Goal: Information Seeking & Learning: Stay updated

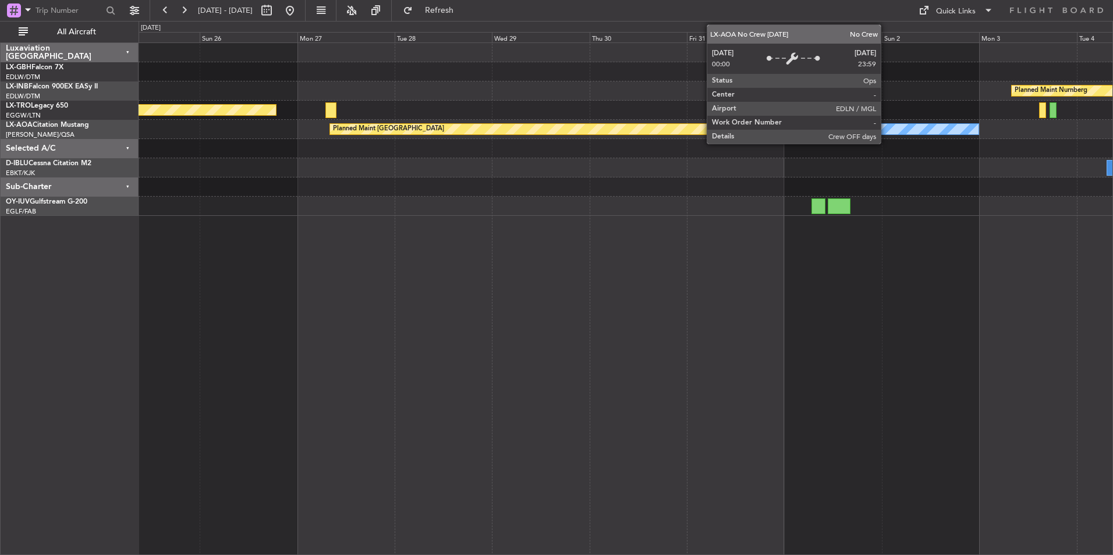
click at [886, 128] on div "No Crew Monchengladbach" at bounding box center [882, 129] width 194 height 10
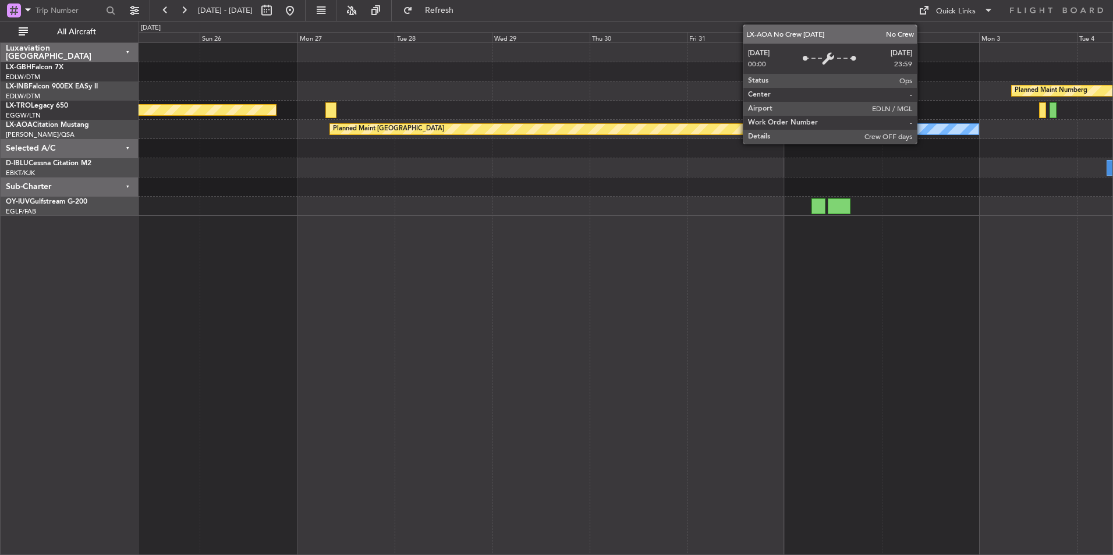
click at [922, 130] on div "No Crew Monchengladbach" at bounding box center [882, 129] width 194 height 10
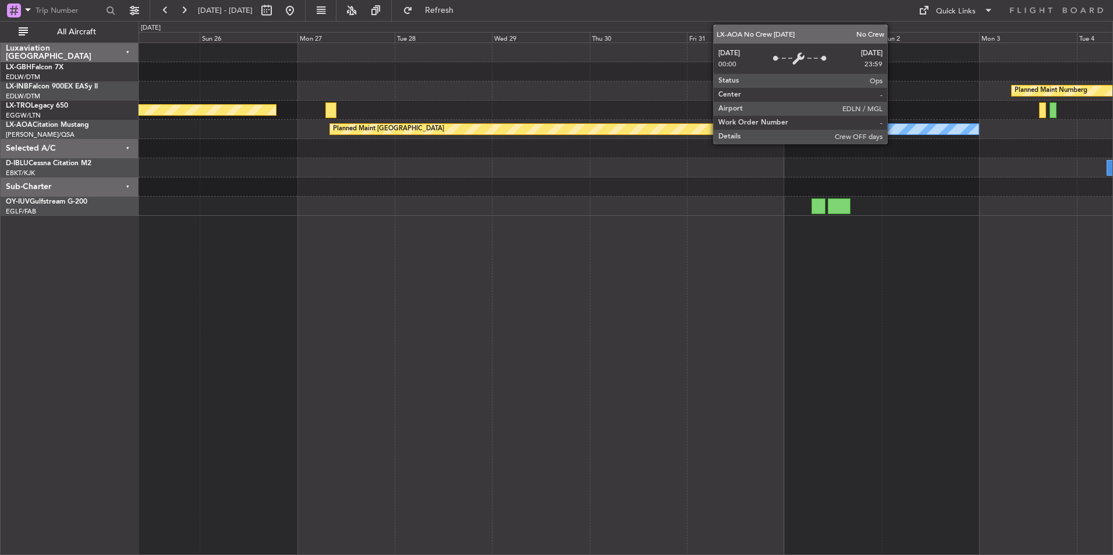
click at [893, 129] on div "No Crew Monchengladbach" at bounding box center [882, 129] width 194 height 10
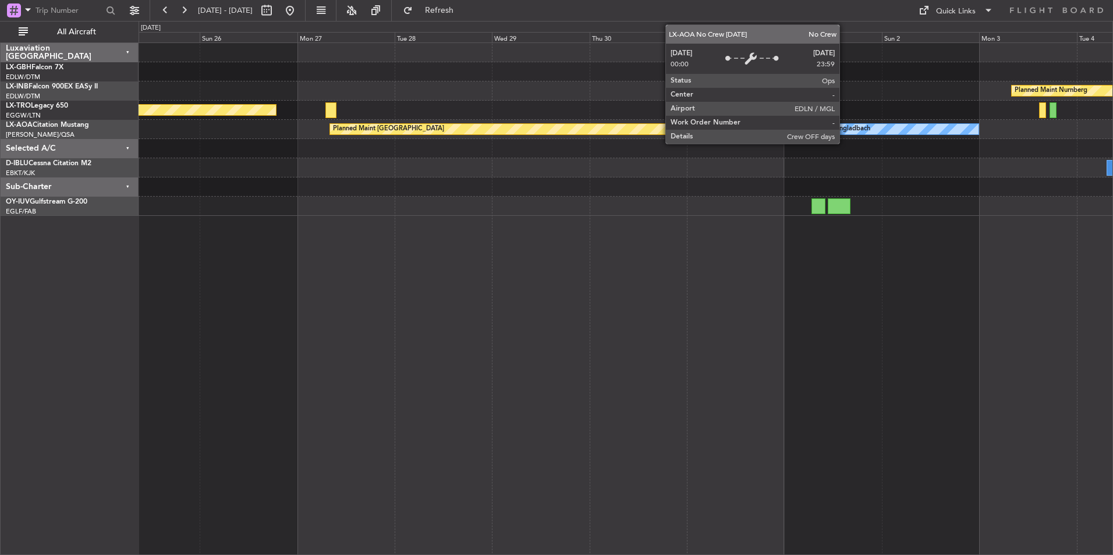
click at [845, 127] on div "No Crew Monchengladbach" at bounding box center [829, 129] width 83 height 17
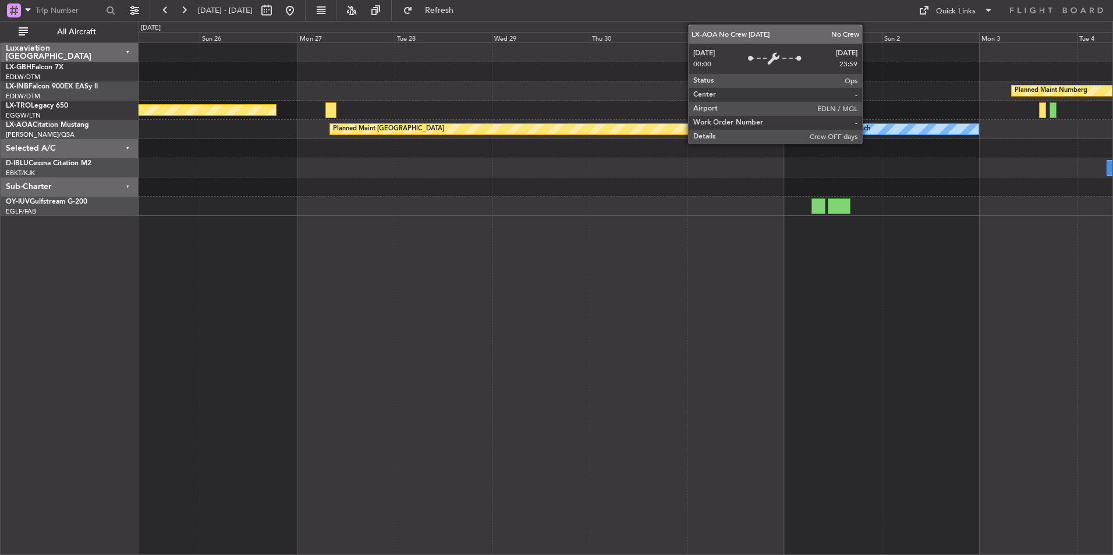
click at [868, 128] on div "No Crew Monchengladbach" at bounding box center [829, 129] width 83 height 17
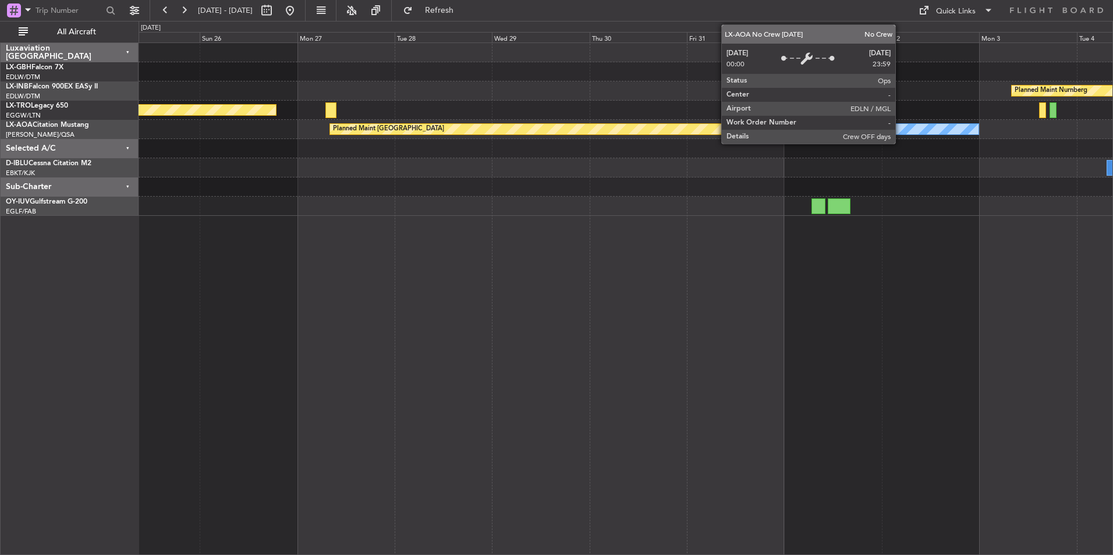
click at [901, 128] on div "No Crew Monchengladbach" at bounding box center [882, 129] width 194 height 10
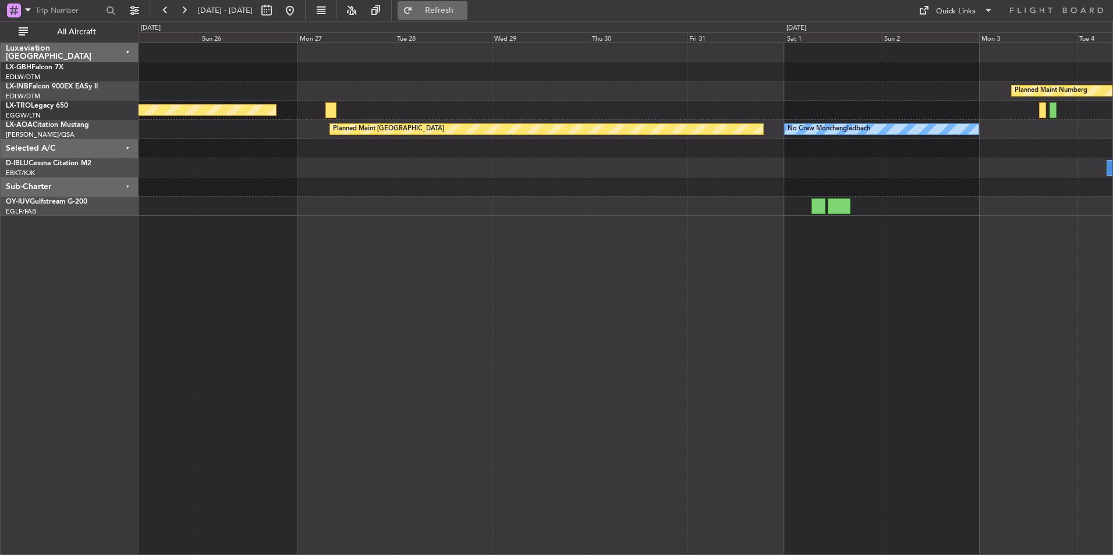
click at [464, 10] on span "Refresh" at bounding box center [439, 10] width 49 height 8
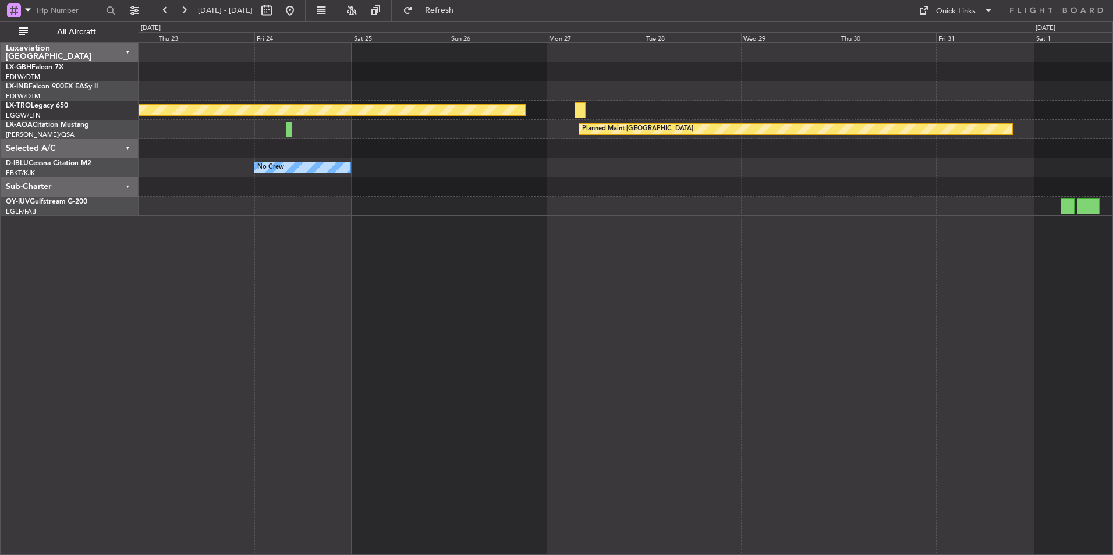
click at [580, 274] on div "Planned Maint Nurnberg Planned Maint [GEOGRAPHIC_DATA] (Riga Intl) Planned Main…" at bounding box center [626, 299] width 975 height 513
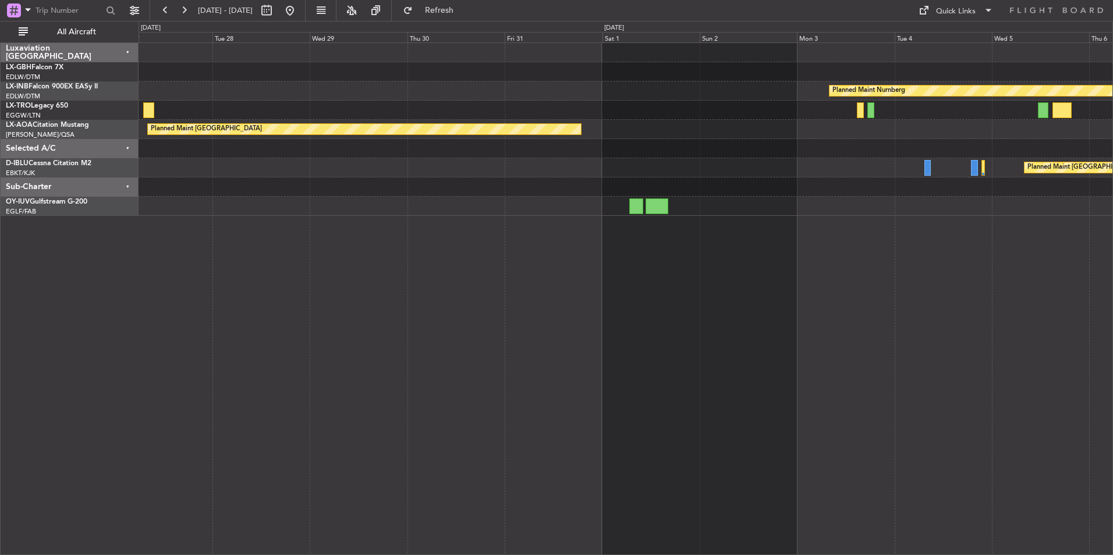
click at [263, 194] on div "Planned Maint Nurnberg Planned Maint [GEOGRAPHIC_DATA] (Riga Intl) Planned Main…" at bounding box center [626, 299] width 975 height 513
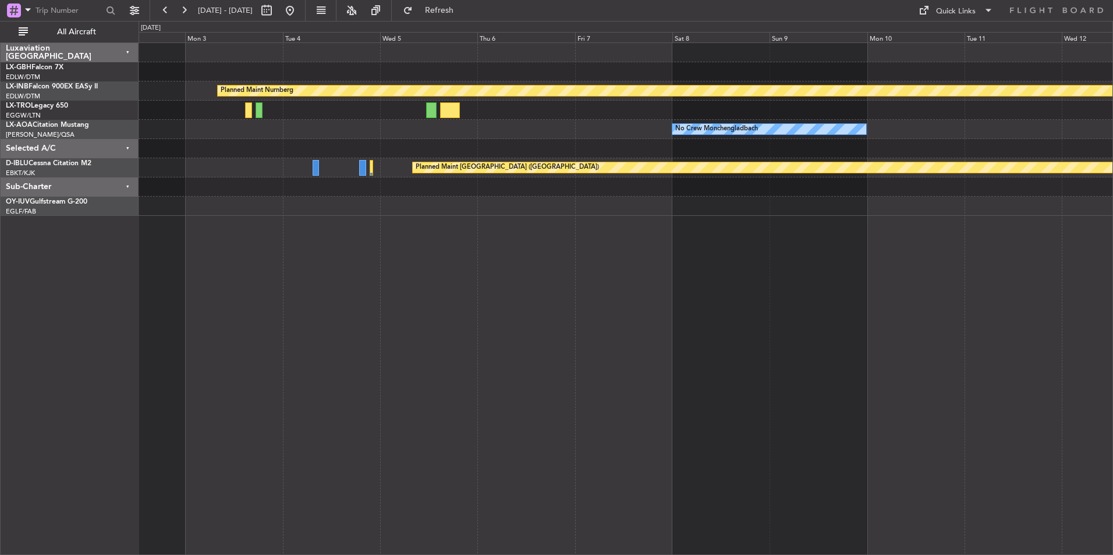
click at [530, 306] on div "Planned Maint Nurnberg No Crew [GEOGRAPHIC_DATA] No Crew Sabadell Planned Maint…" at bounding box center [626, 299] width 975 height 513
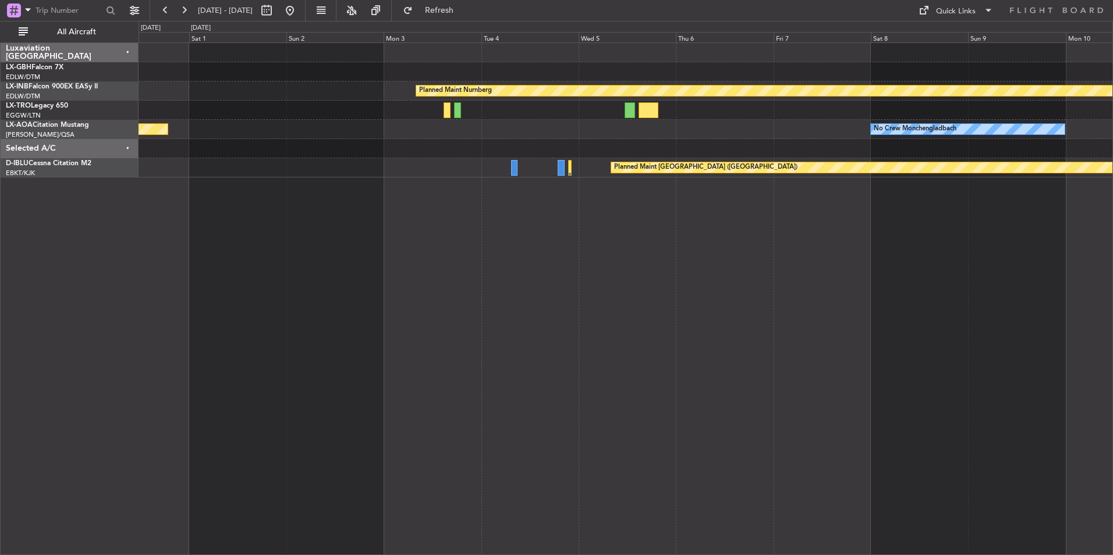
click at [837, 274] on div "Planned Maint Nurnberg No Crew [GEOGRAPHIC_DATA] Planned Maint [GEOGRAPHIC_DATA…" at bounding box center [626, 299] width 975 height 513
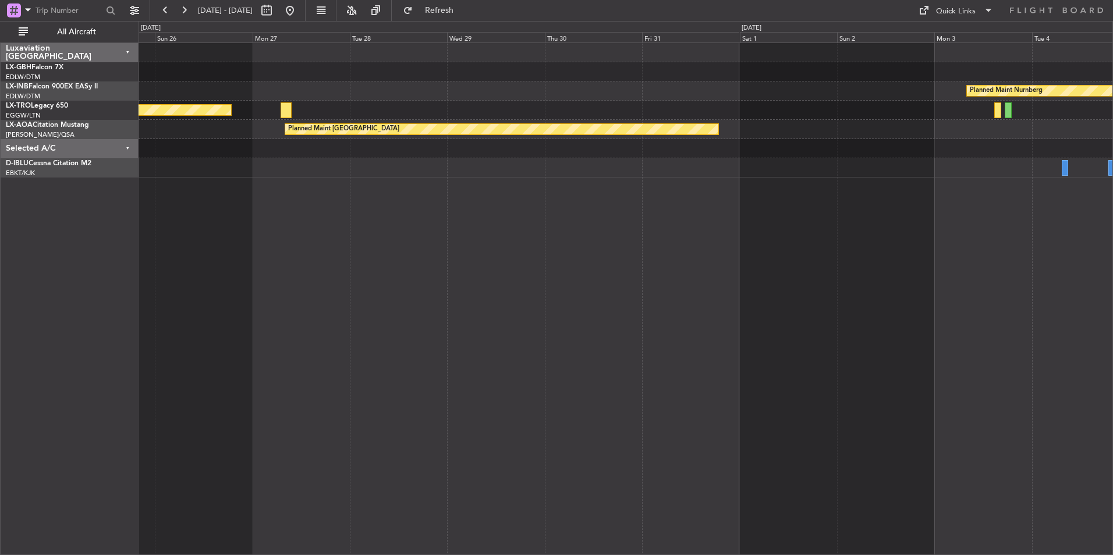
click at [769, 281] on div "Planned Maint Nurnberg Planned Maint [GEOGRAPHIC_DATA] (Riga Intl) Planned Main…" at bounding box center [626, 299] width 975 height 513
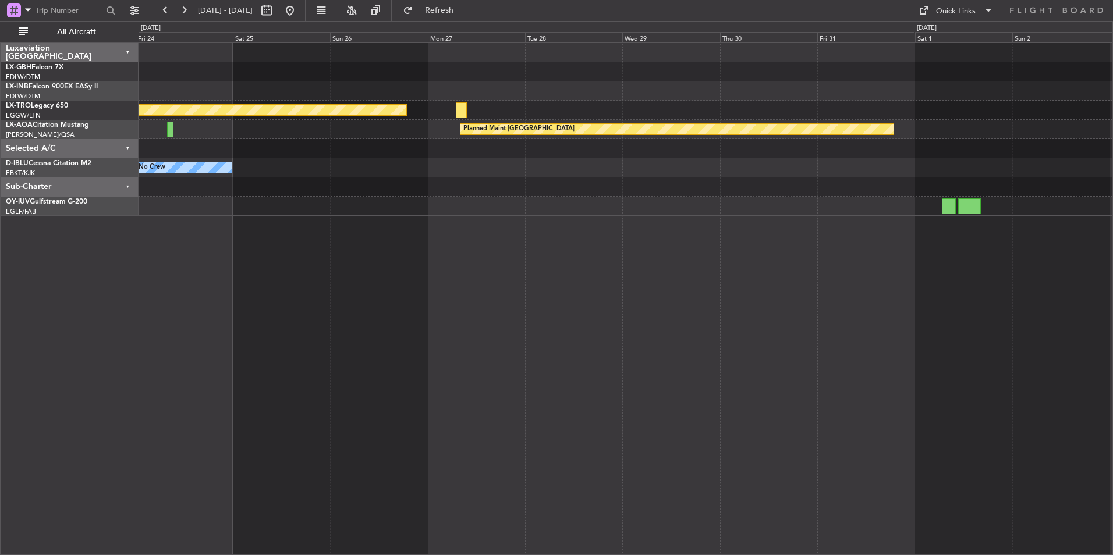
click at [802, 268] on div "Planned Maint Nurnberg Planned Maint [GEOGRAPHIC_DATA] (Riga Intl) Planned Main…" at bounding box center [626, 299] width 975 height 513
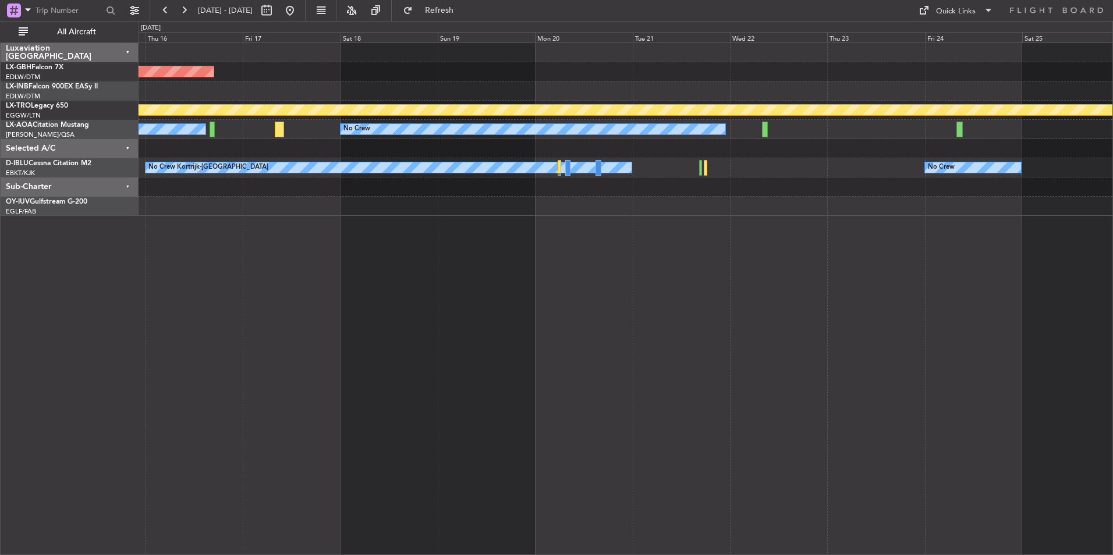
click at [943, 240] on div "Planned Maint Nurnberg Planned Maint [GEOGRAPHIC_DATA] (Riga Intl) No Crew No C…" at bounding box center [626, 299] width 975 height 513
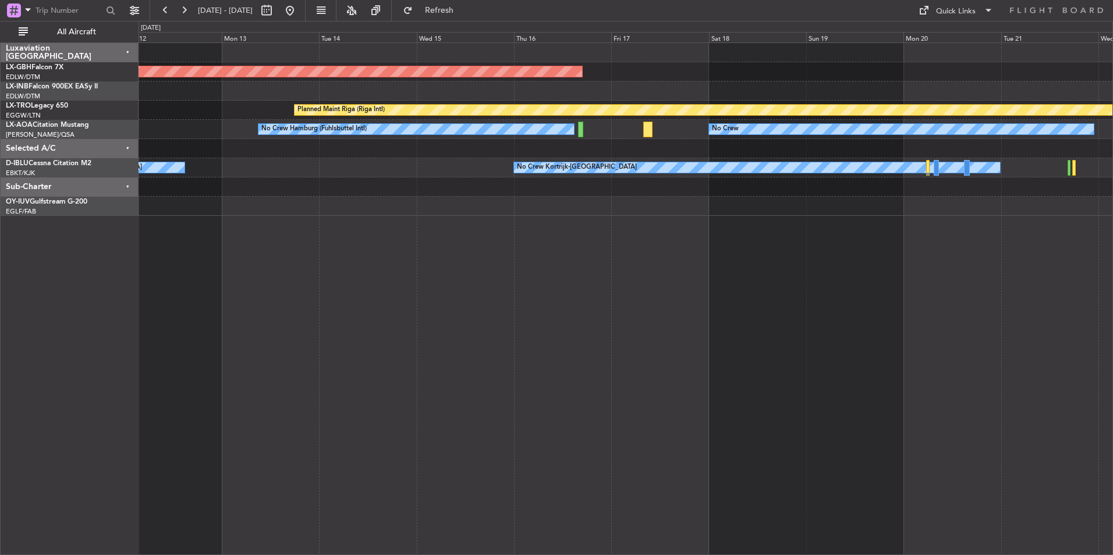
click at [905, 254] on div "Planned Maint Nurnberg Planned Maint [GEOGRAPHIC_DATA] (Riga Intl) No Crew No C…" at bounding box center [626, 299] width 975 height 513
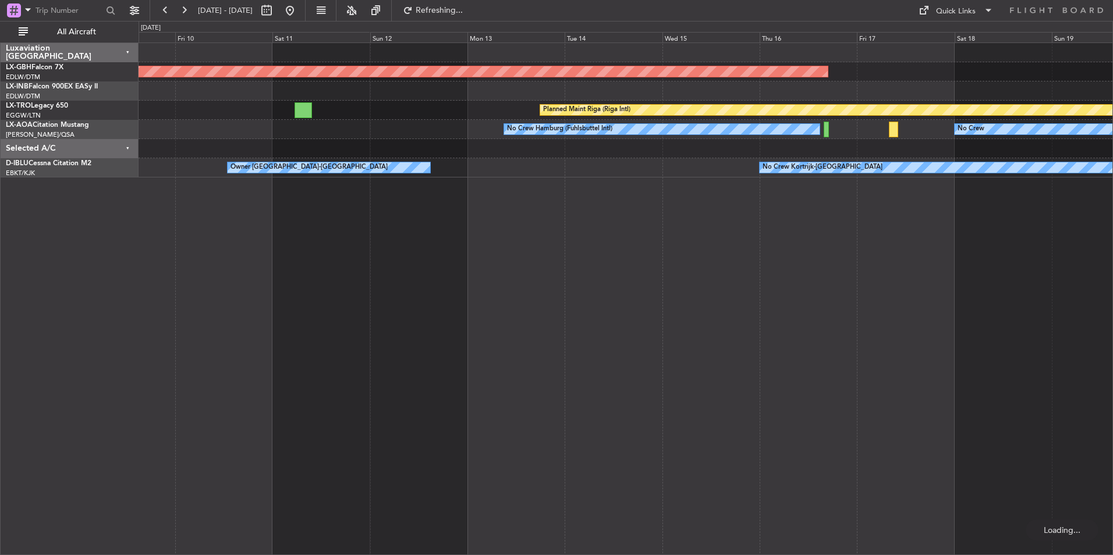
click at [528, 232] on div "Planned Maint Nurnberg Planned Maint [GEOGRAPHIC_DATA] (Riga Intl) No Crew No C…" at bounding box center [626, 299] width 975 height 513
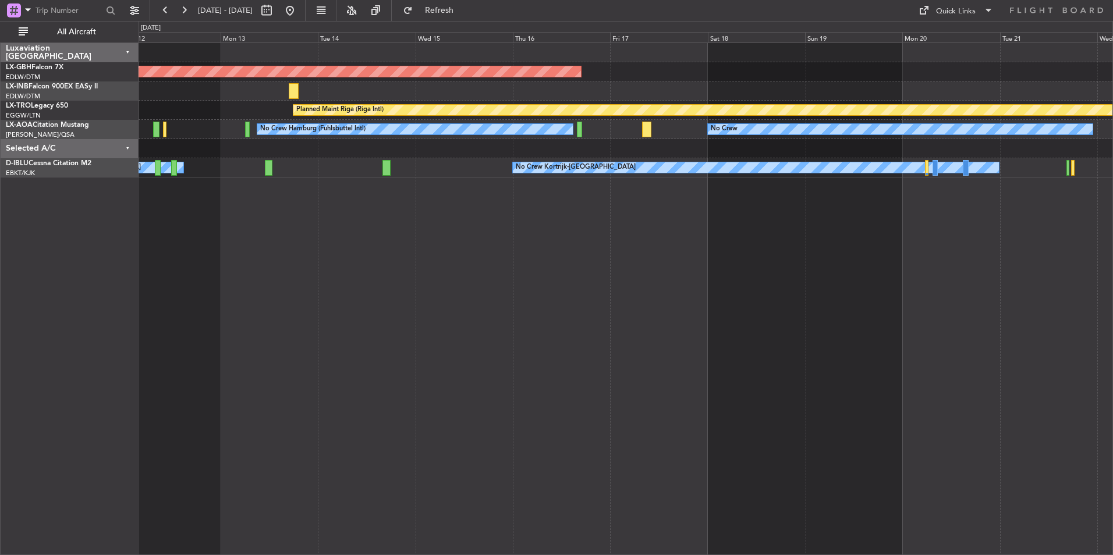
click at [646, 280] on div "Planned Maint Nurnberg Planned Maint [GEOGRAPHIC_DATA] (Riga Intl) A/C Unavaila…" at bounding box center [626, 299] width 975 height 513
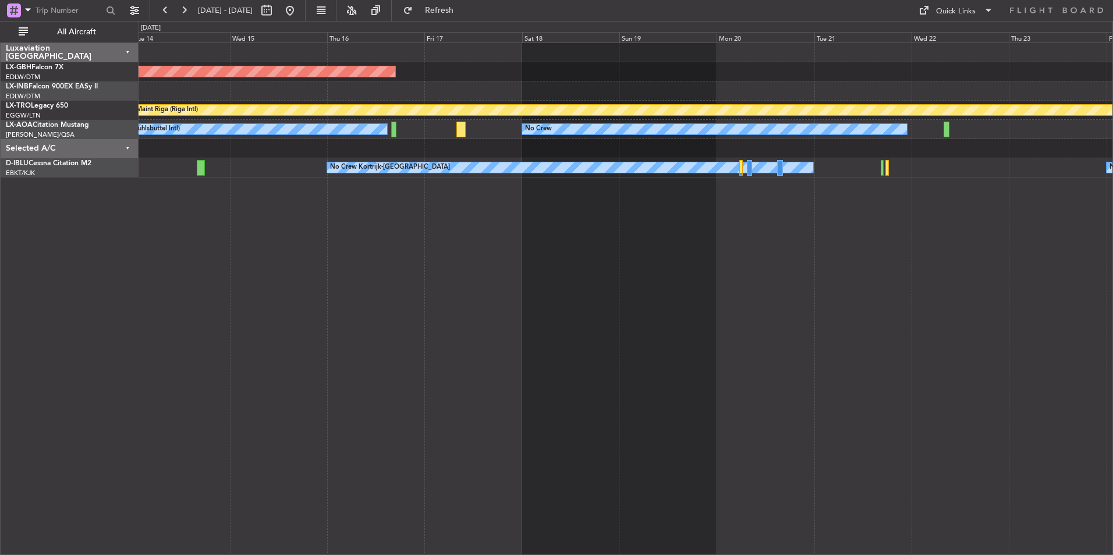
click at [734, 338] on div "Planned Maint Nurnberg Planned Maint [GEOGRAPHIC_DATA] (Riga Intl) No Crew No C…" at bounding box center [626, 299] width 975 height 513
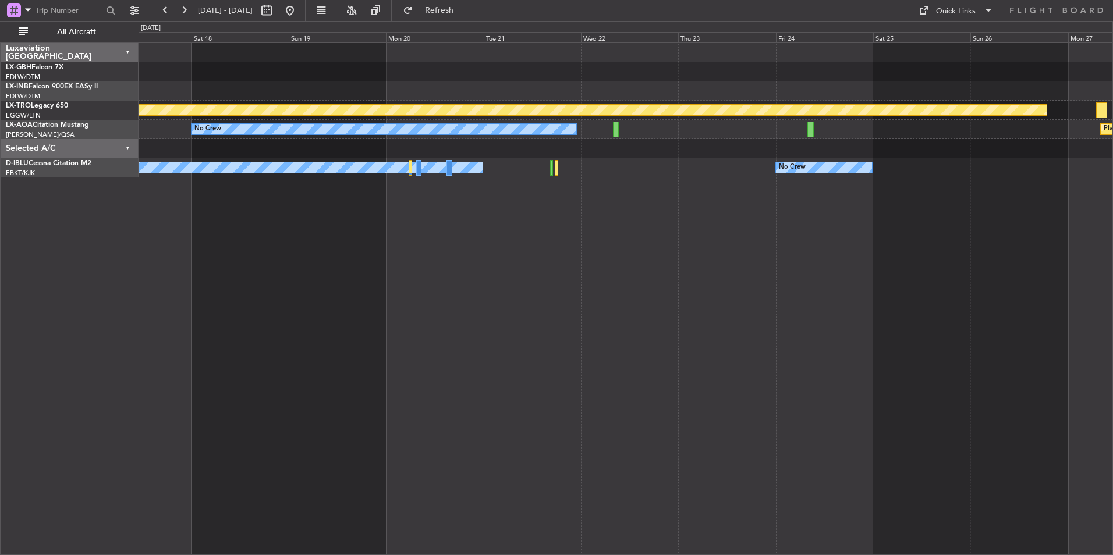
click at [631, 274] on div "Planned Maint Nurnberg Planned Maint [GEOGRAPHIC_DATA] (Riga Intl) No Crew Plan…" at bounding box center [626, 299] width 975 height 513
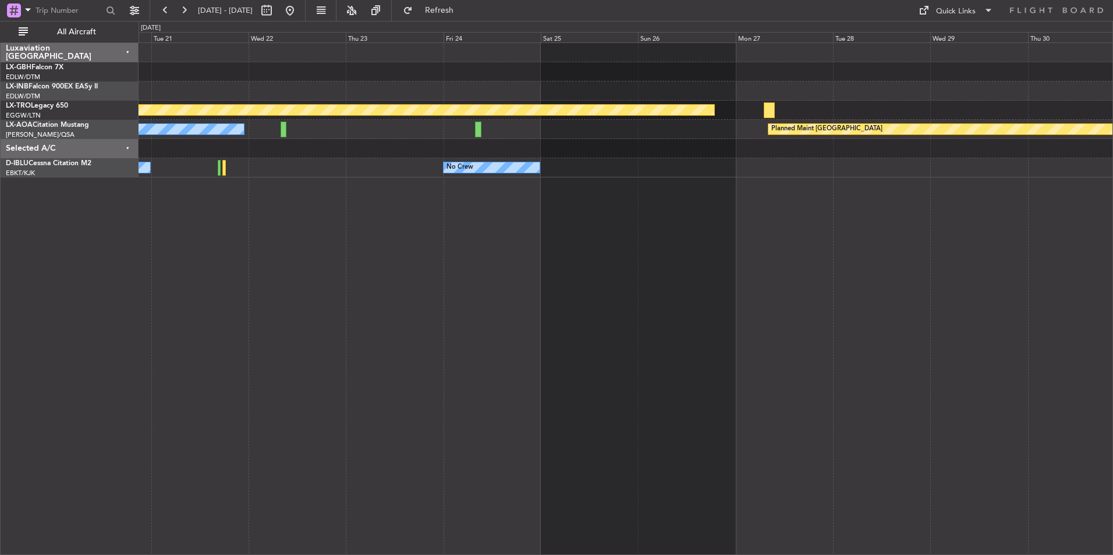
click at [536, 253] on div "Planned Maint Riga (Riga Intl) No Crew Planned Maint [GEOGRAPHIC_DATA] No Crew …" at bounding box center [626, 299] width 975 height 513
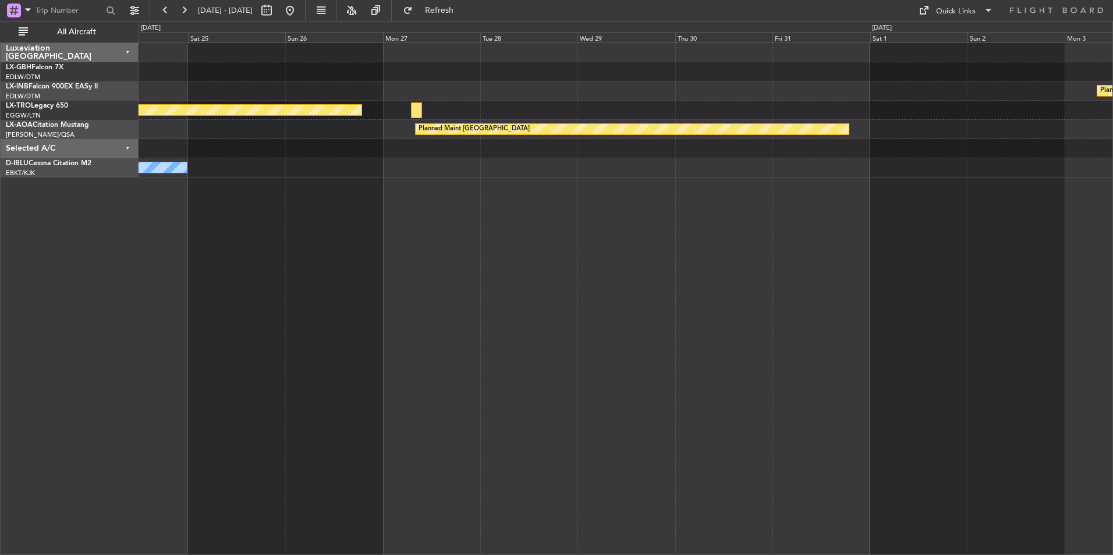
click at [639, 264] on div "Planned Maint Nurnberg Planned Maint [GEOGRAPHIC_DATA] (Riga Intl) Planned Main…" at bounding box center [626, 299] width 975 height 513
